Goal: Task Accomplishment & Management: Complete application form

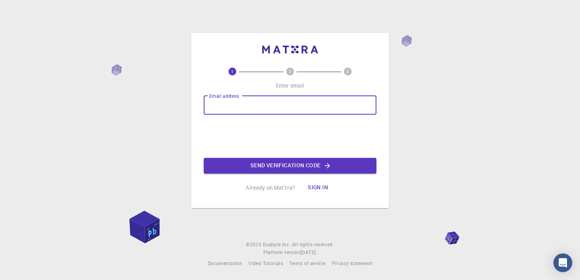
click at [224, 102] on input "Email address" at bounding box center [290, 105] width 173 height 19
type input "[EMAIL_ADDRESS][DOMAIN_NAME]"
click at [274, 163] on button "Send verification code" at bounding box center [290, 166] width 173 height 16
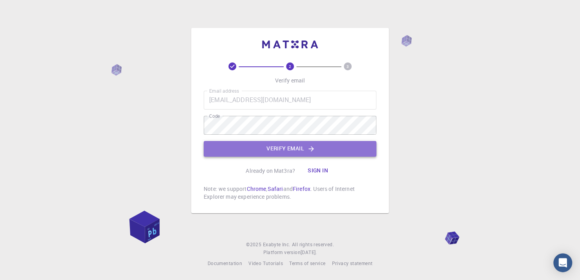
click at [304, 145] on button "Verify email" at bounding box center [290, 149] width 173 height 16
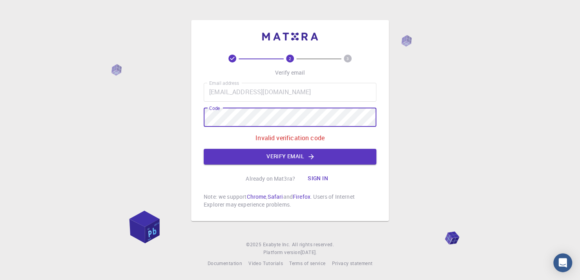
click at [198, 118] on div "2 3 Verify email Email address [EMAIL_ADDRESS][DOMAIN_NAME] Email address Code …" at bounding box center [290, 120] width 198 height 201
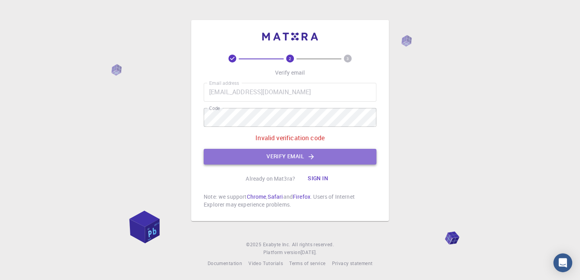
click at [270, 155] on button "Verify email" at bounding box center [290, 157] width 173 height 16
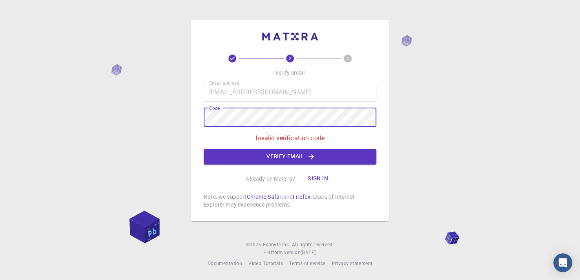
click at [202, 116] on div "2 3 Verify email Email address [EMAIL_ADDRESS][DOMAIN_NAME] Email address Code …" at bounding box center [290, 120] width 198 height 201
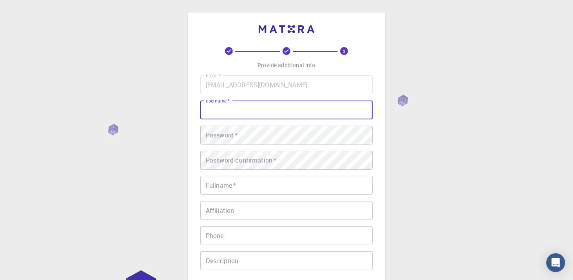
click at [227, 109] on input "username   *" at bounding box center [286, 109] width 173 height 19
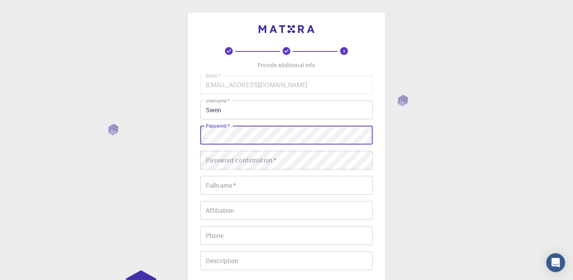
click at [170, 131] on div "3 Provide additional info Email   * [EMAIL_ADDRESS][DOMAIN_NAME] Email   * user…" at bounding box center [286, 199] width 573 height 399
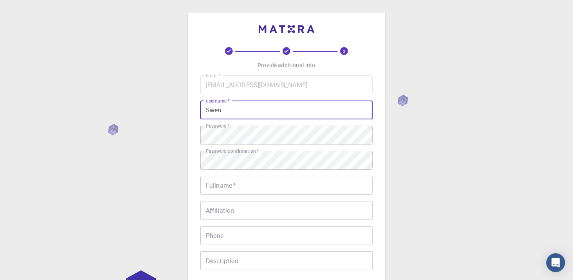
drag, startPoint x: 224, startPoint y: 109, endPoint x: 191, endPoint y: 104, distance: 32.9
click at [191, 104] on div "3 Provide additional info Email   * [EMAIL_ADDRESS][DOMAIN_NAME] Email   * user…" at bounding box center [287, 180] width 198 height 335
type input "U"
type input "ufss"
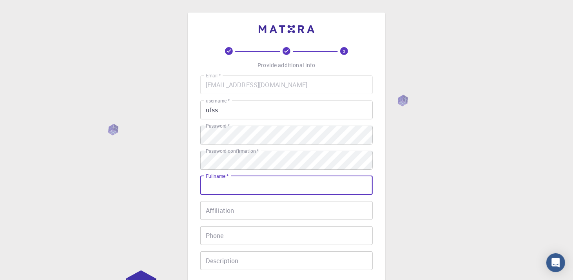
click at [227, 182] on input "Fullname   *" at bounding box center [286, 185] width 173 height 19
type input "Swen"
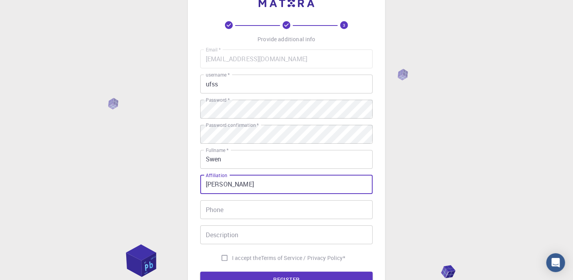
scroll to position [39, 0]
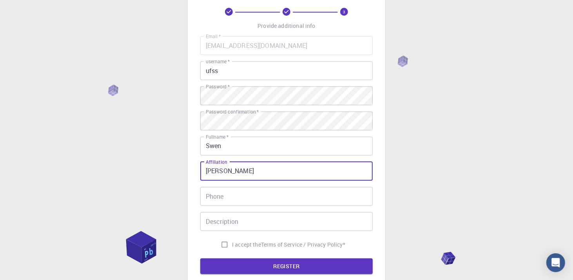
type input "[PERSON_NAME]"
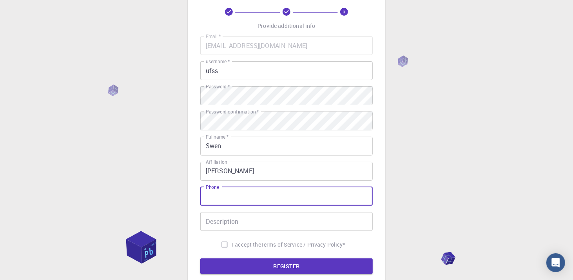
click at [243, 193] on input "Phone" at bounding box center [286, 196] width 173 height 19
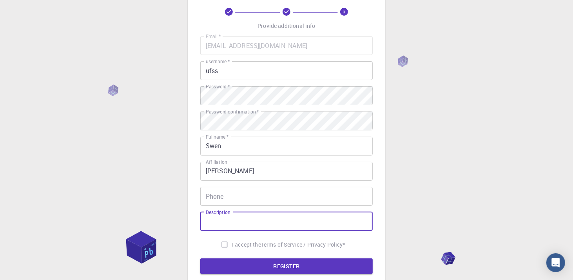
click at [221, 223] on input "Description" at bounding box center [286, 221] width 173 height 19
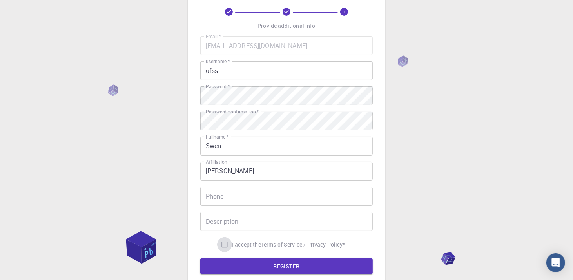
click at [223, 241] on input "I accept the Terms of Service / Privacy Policy *" at bounding box center [224, 244] width 15 height 15
checkbox input "true"
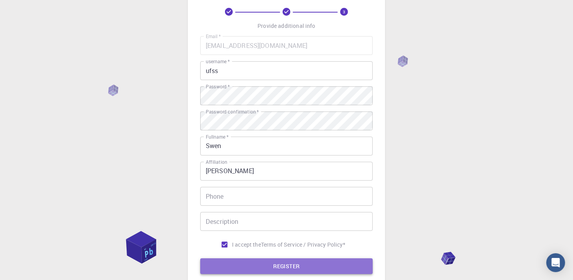
click at [270, 264] on button "REGISTER" at bounding box center [286, 266] width 173 height 16
